Goal: Book appointment/travel/reservation

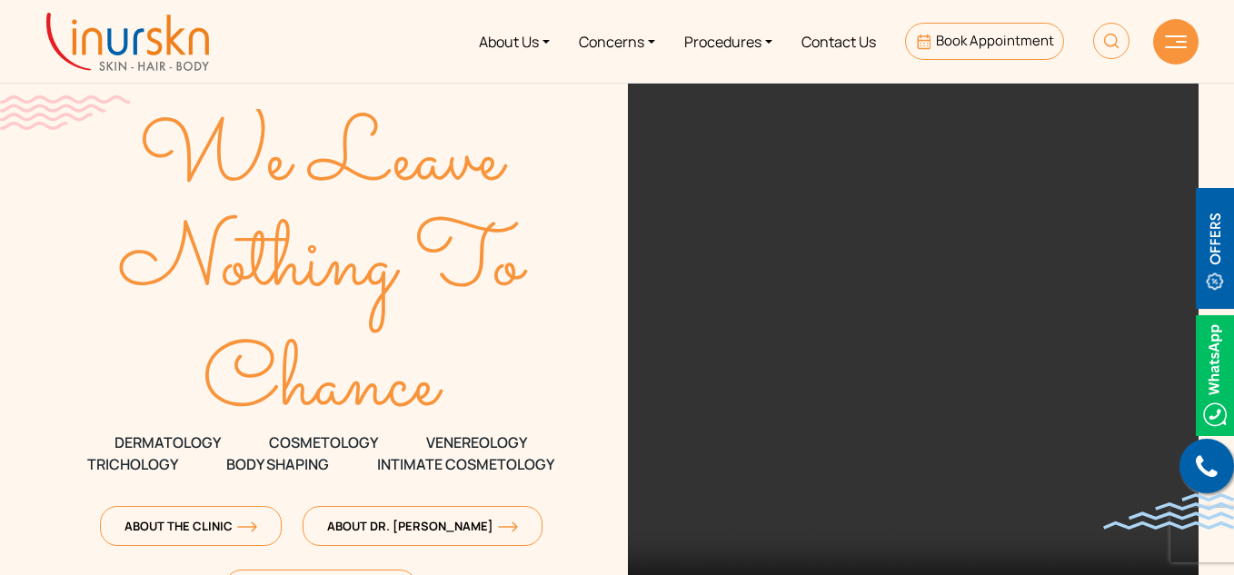
click at [734, 45] on link "Procedures" at bounding box center [728, 41] width 117 height 68
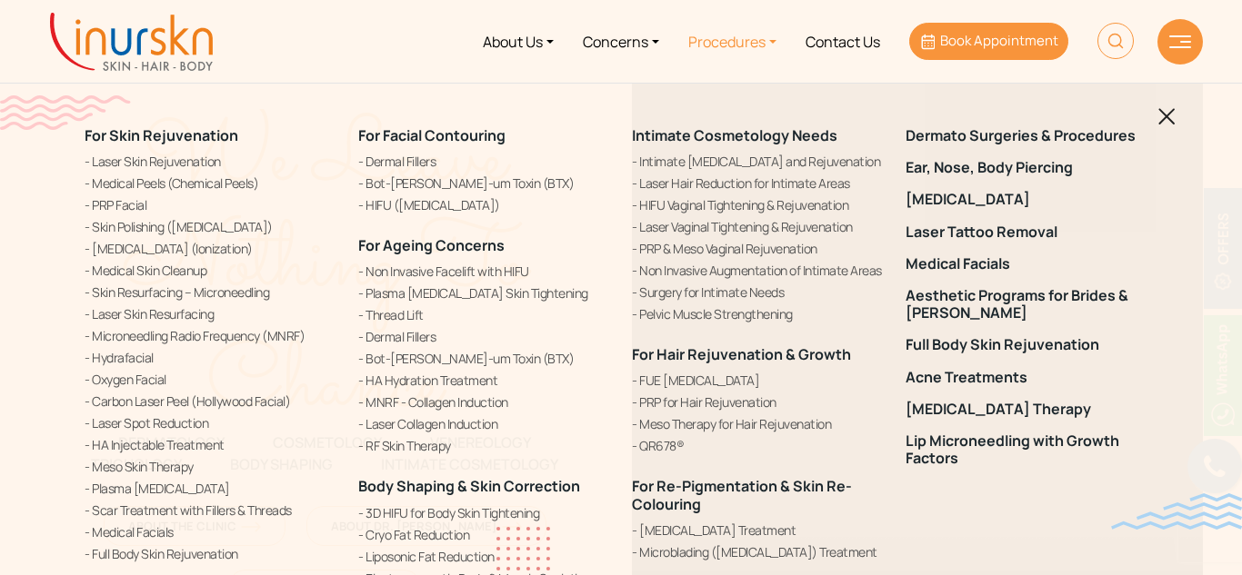
click at [955, 37] on span "Book Appointment" at bounding box center [999, 40] width 118 height 19
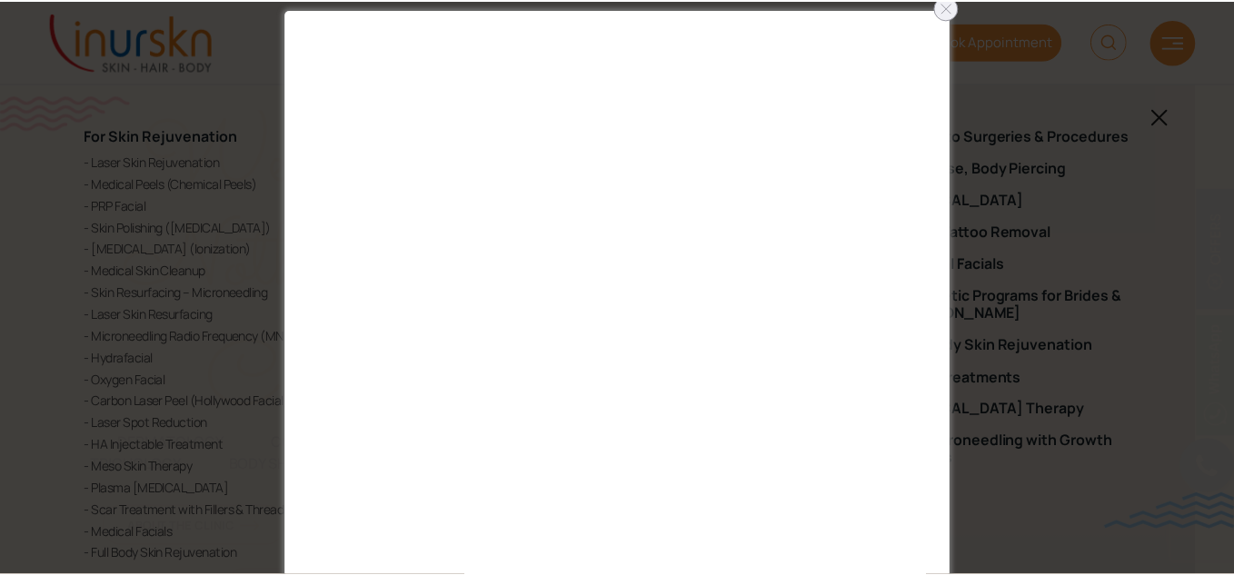
scroll to position [41, 0]
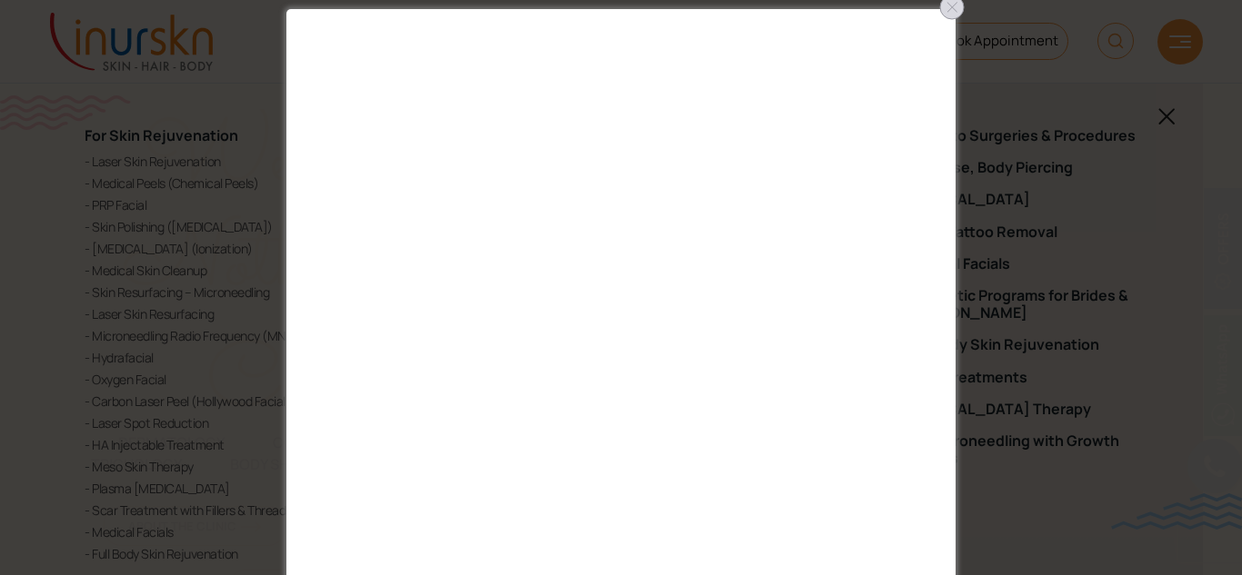
click at [950, 5] on div at bounding box center [951, 7] width 29 height 29
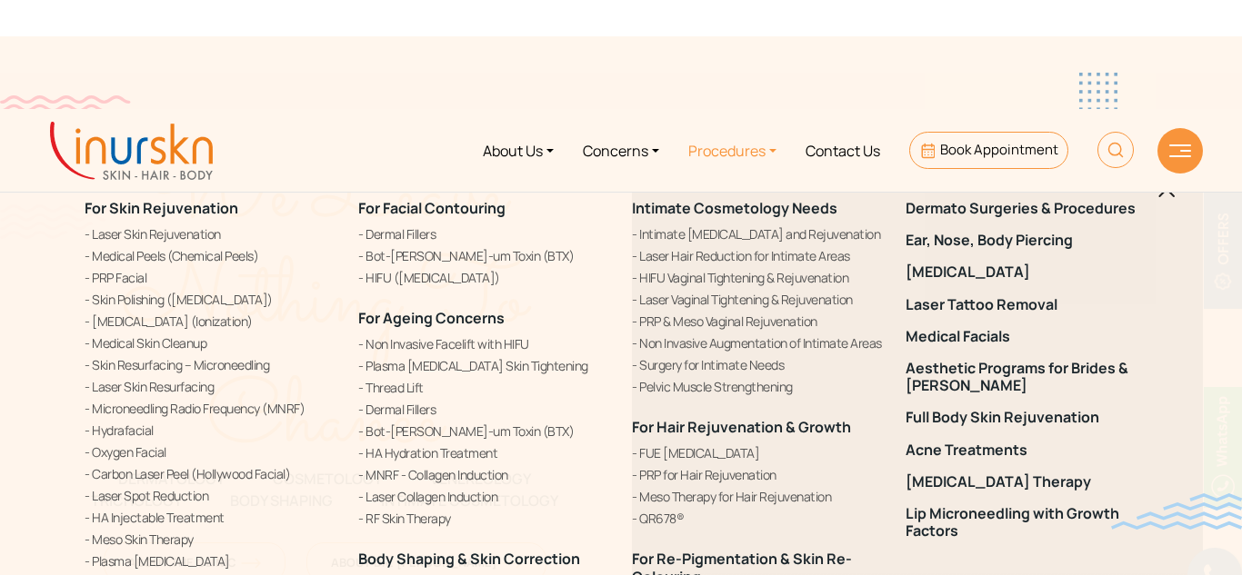
drag, startPoint x: 354, startPoint y: 98, endPoint x: 85, endPoint y: 0, distance: 287.3
click at [354, 98] on div "For Skin Rejuvenation Laser Skin Rejuvenation Medical Peels (Chemical Peels) PR…" at bounding box center [621, 360] width 1242 height 575
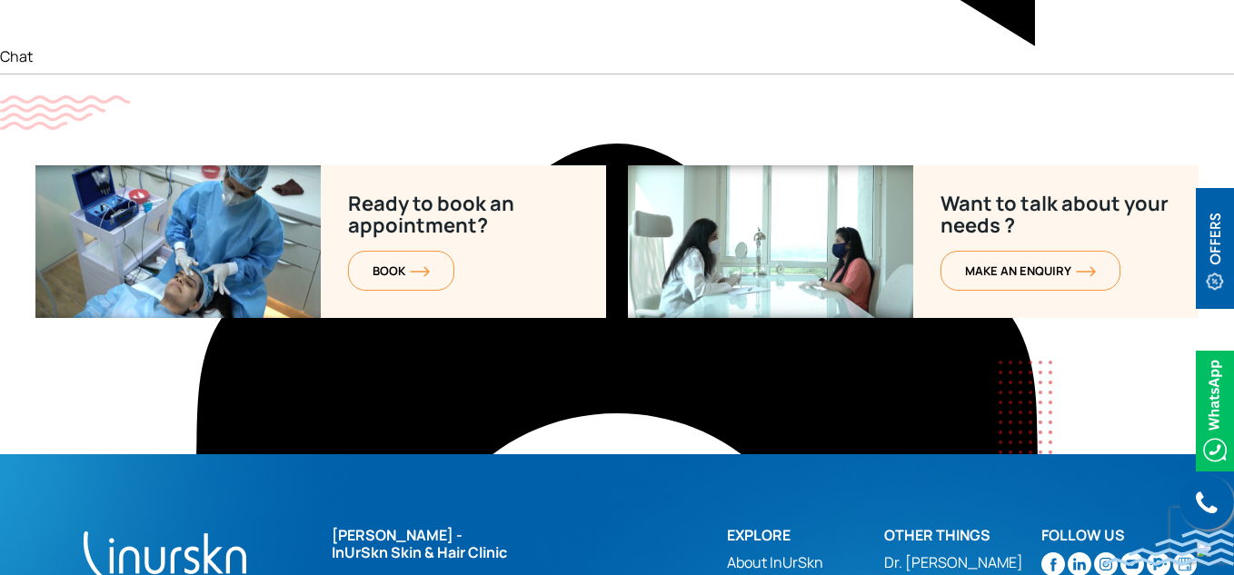
scroll to position [7503, 0]
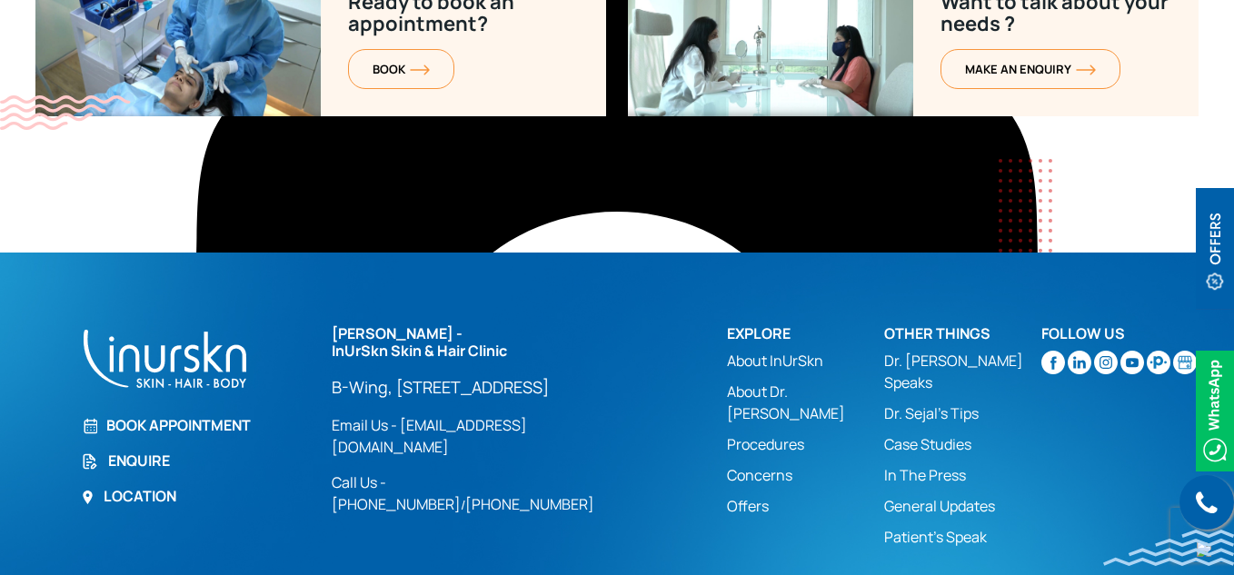
drag, startPoint x: 309, startPoint y: 320, endPoint x: 504, endPoint y: 380, distance: 203.6
type textarea "BOOK APPOINTMENT ENQUIRE LOCATION Dr. Sejal Saheta - InUrSkn Skin & Hair Clinic…"
click at [504, 380] on div "Call us Book Appointment Enquire Location Dr. Sejal Saheta - InUrSkn Skin & Hai…" at bounding box center [617, 441] width 1185 height 232
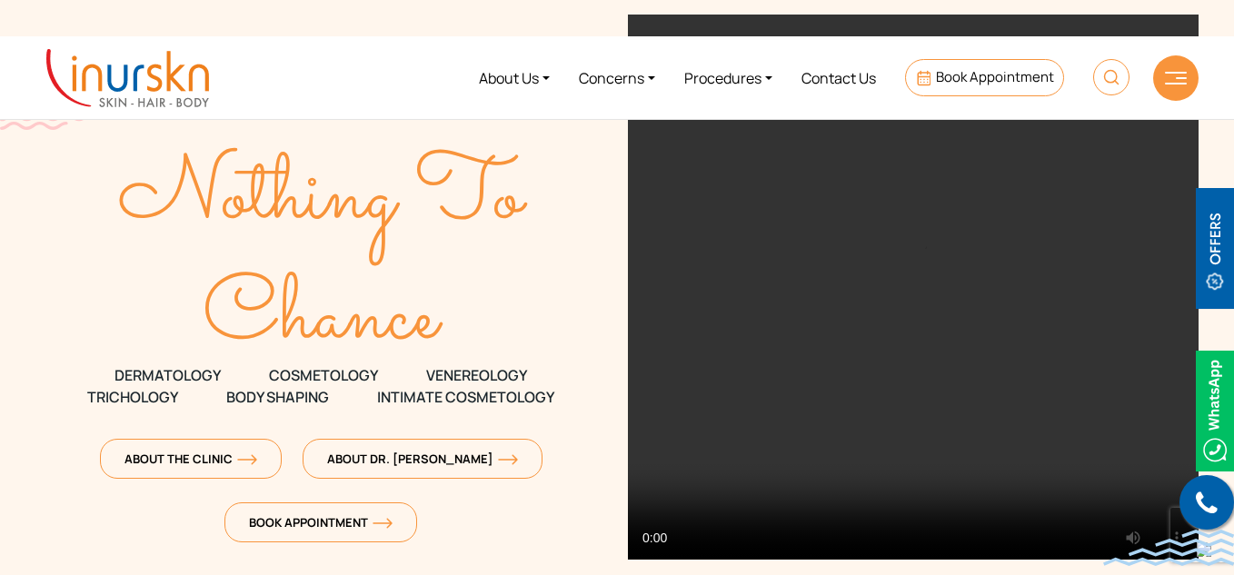
scroll to position [73, 0]
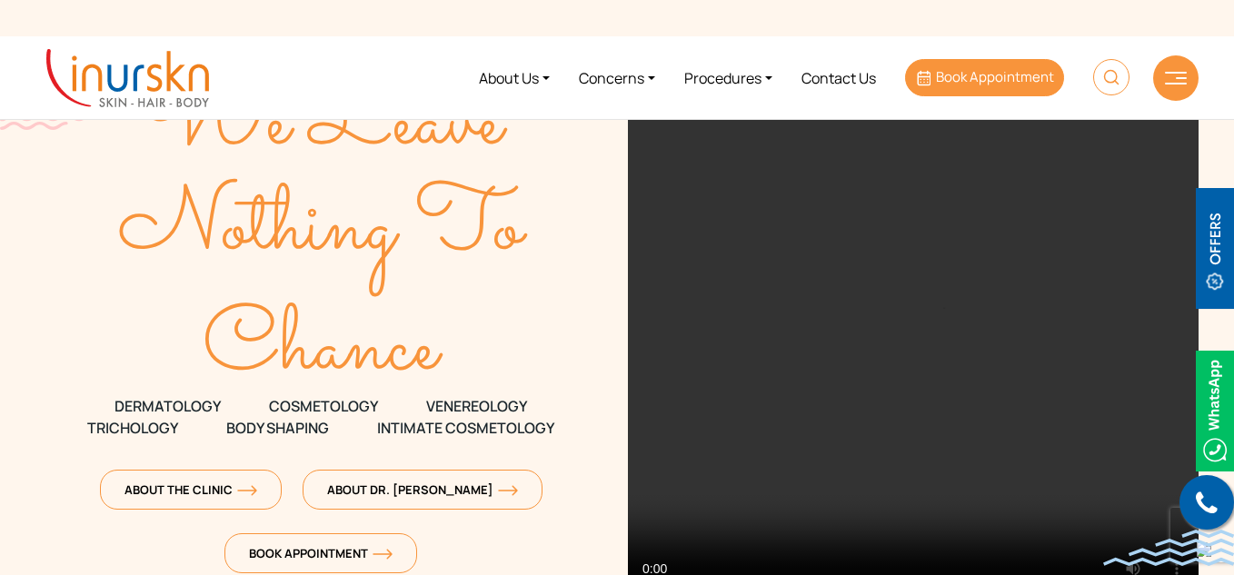
click at [983, 78] on span "Book Appointment" at bounding box center [995, 76] width 118 height 19
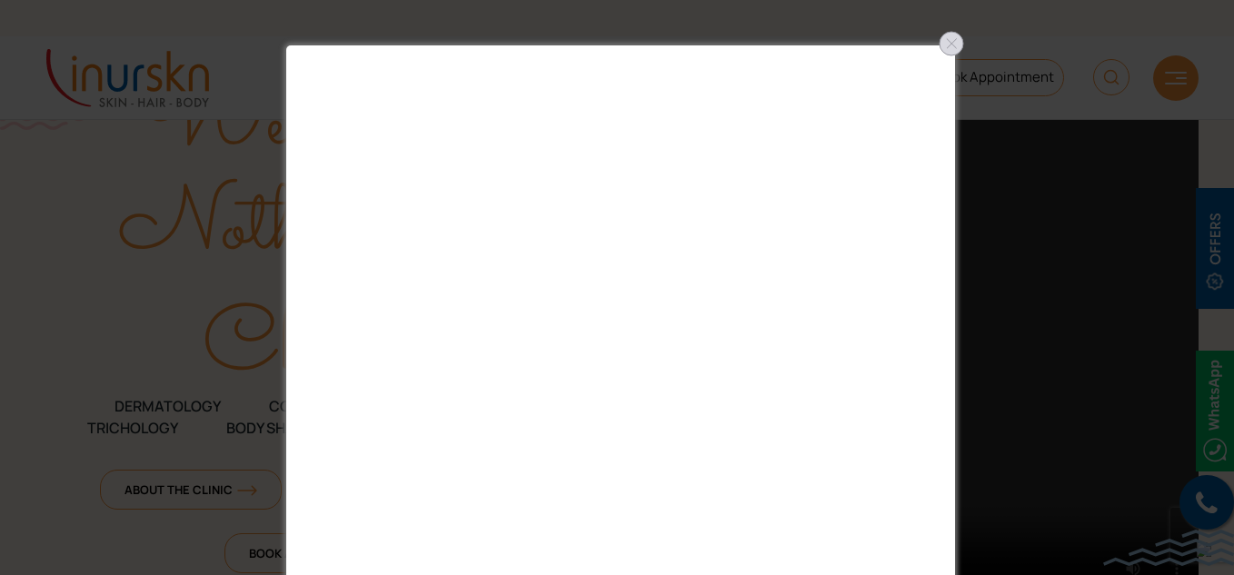
click at [946, 38] on div at bounding box center [951, 43] width 29 height 29
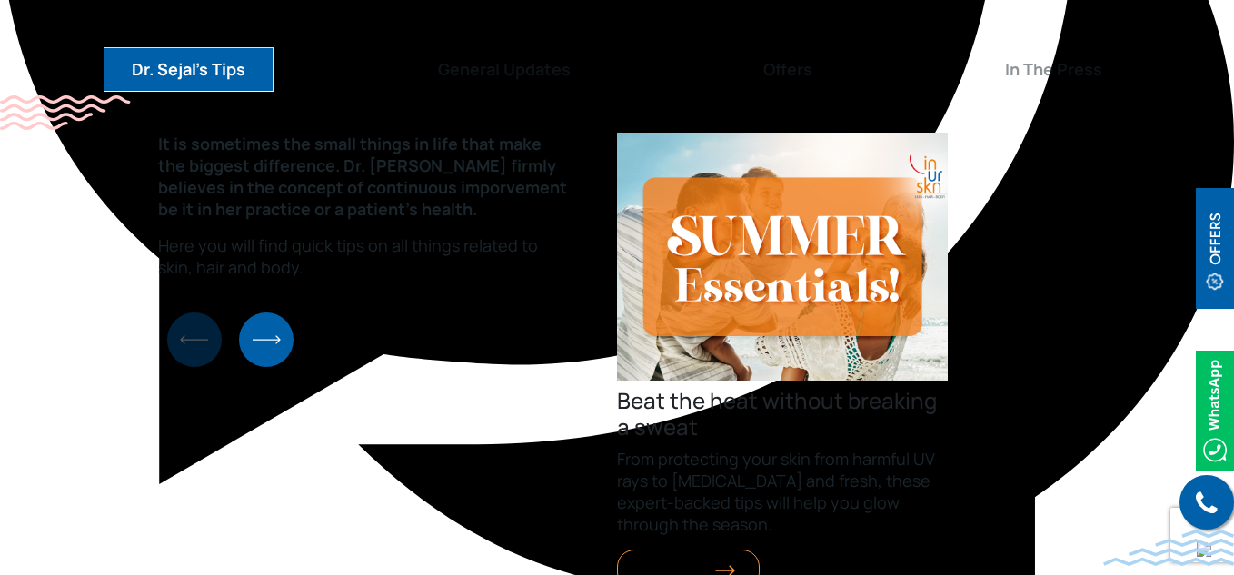
scroll to position [7503, 0]
